Goal: Go to known website: Go to known website

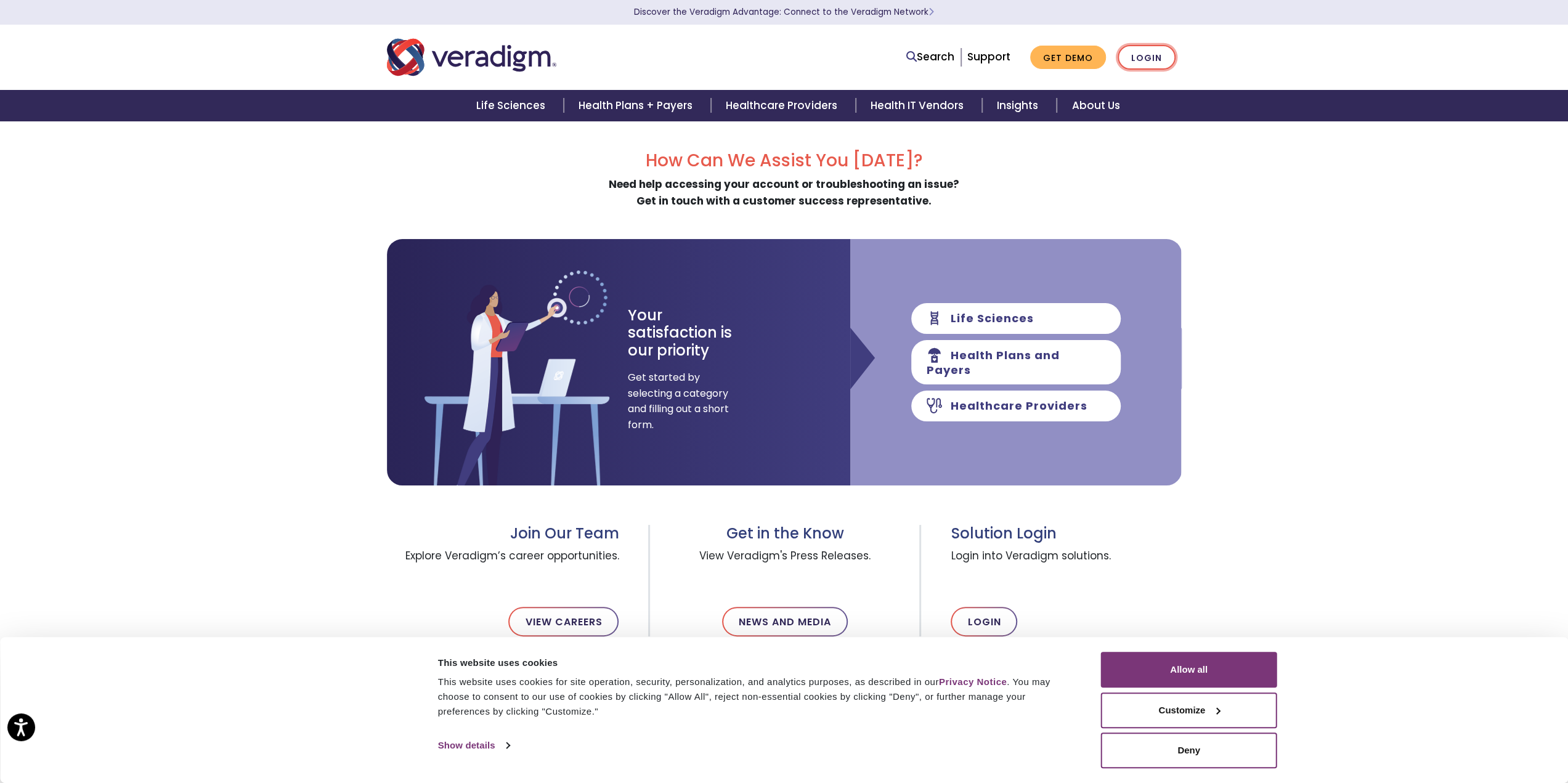
click at [1141, 58] on link "Login" at bounding box center [1146, 57] width 58 height 25
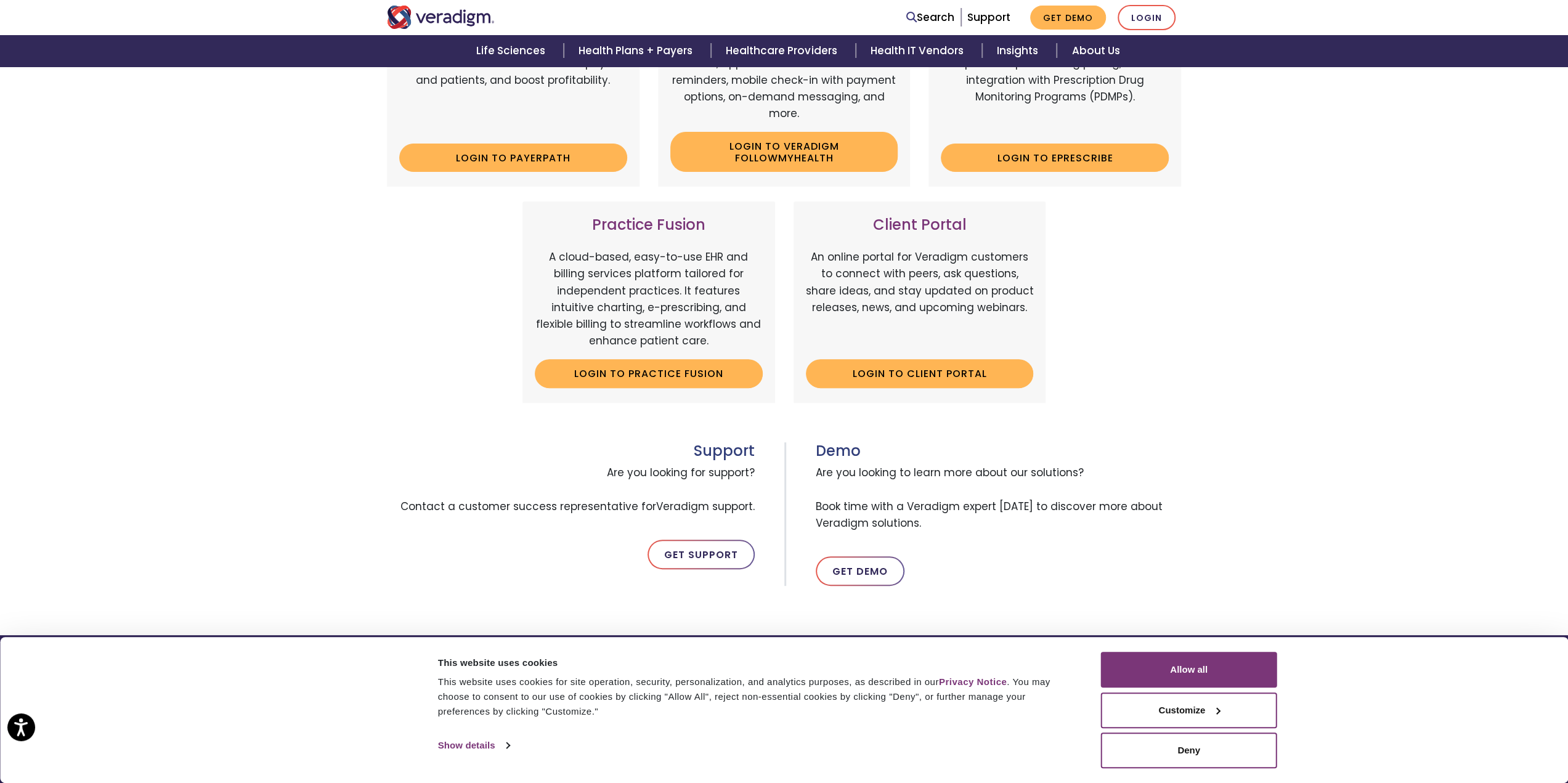
scroll to position [308, 0]
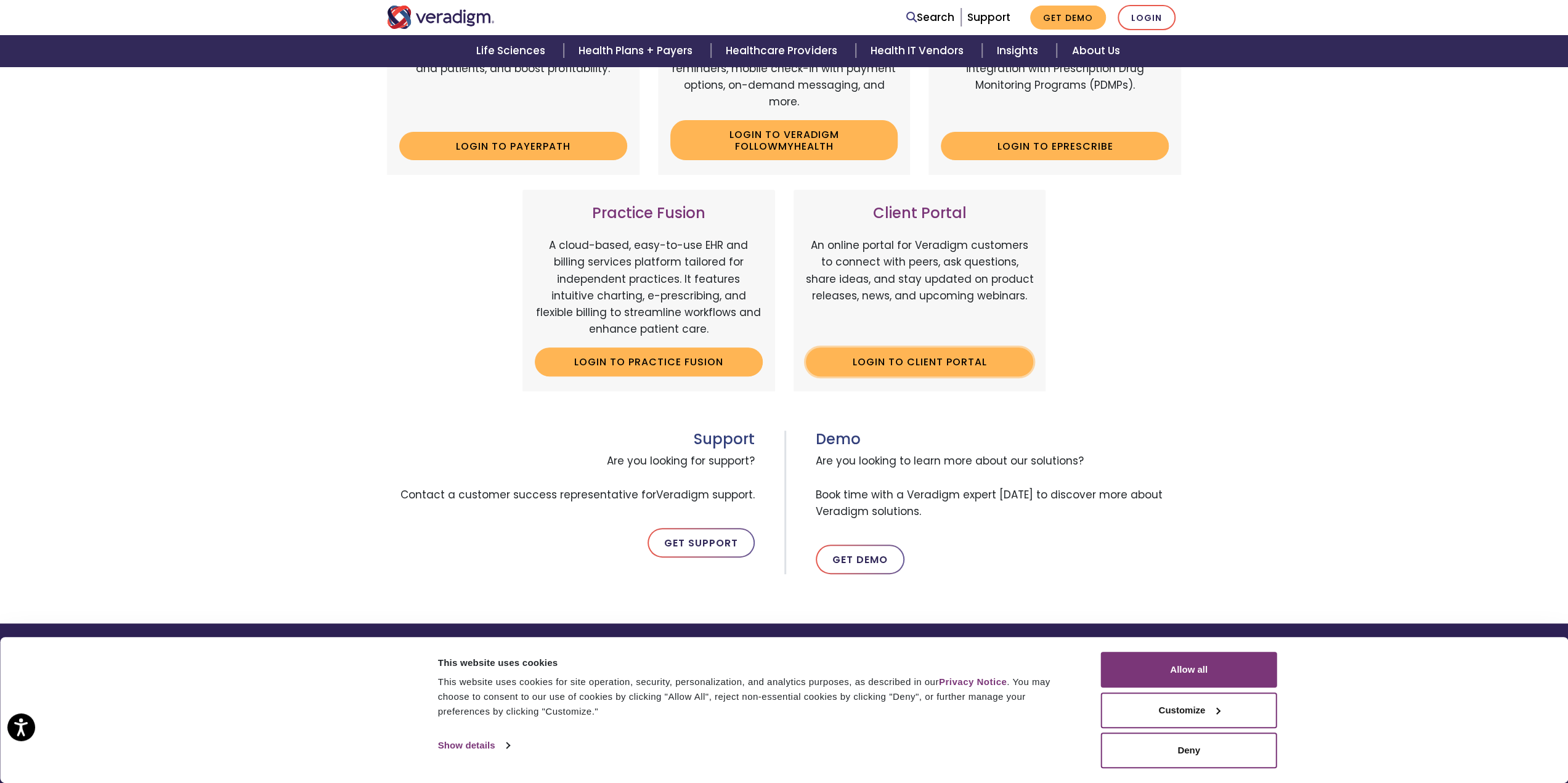
click at [940, 358] on link "Login to Client Portal" at bounding box center [919, 362] width 228 height 28
